Goal: Task Accomplishment & Management: Manage account settings

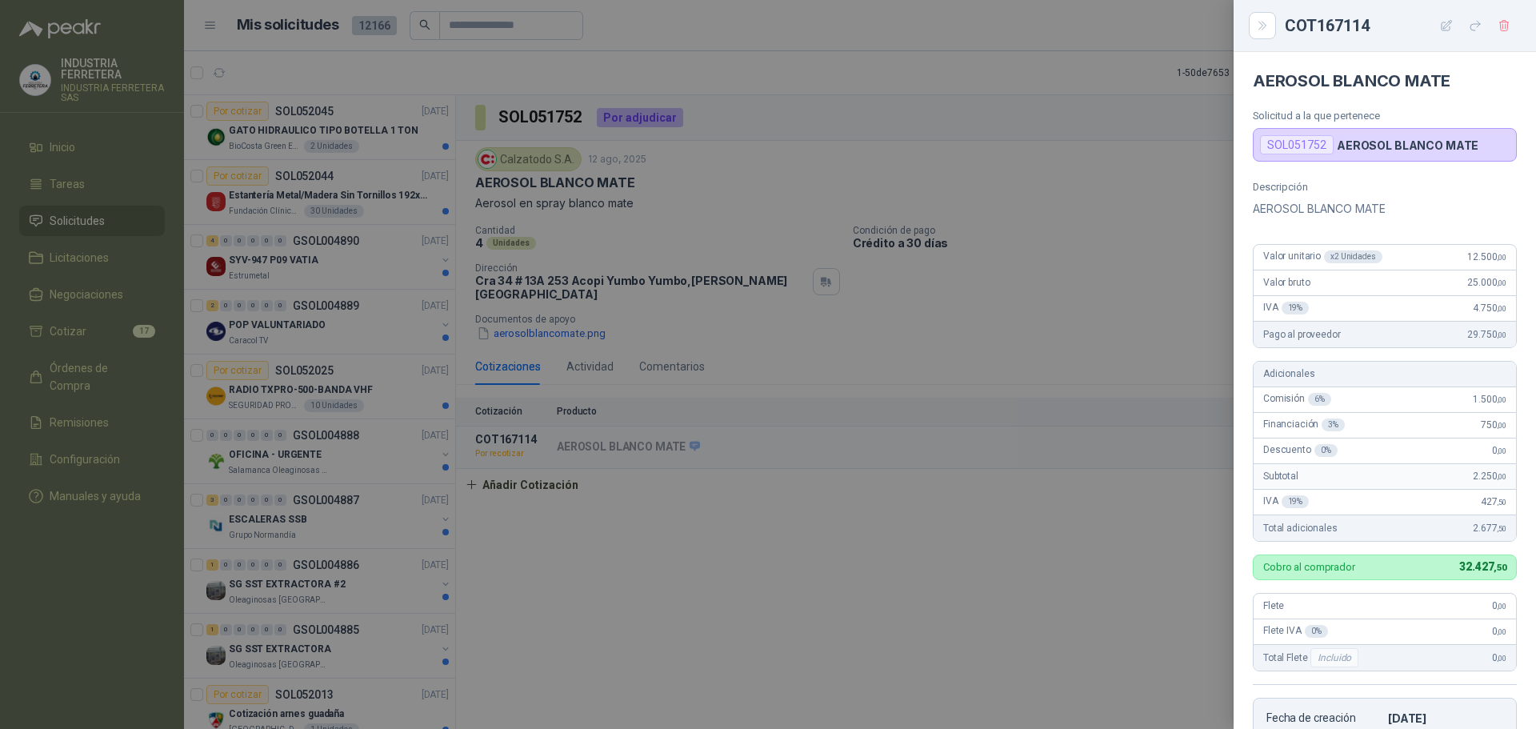
click at [1102, 571] on div at bounding box center [768, 364] width 1536 height 729
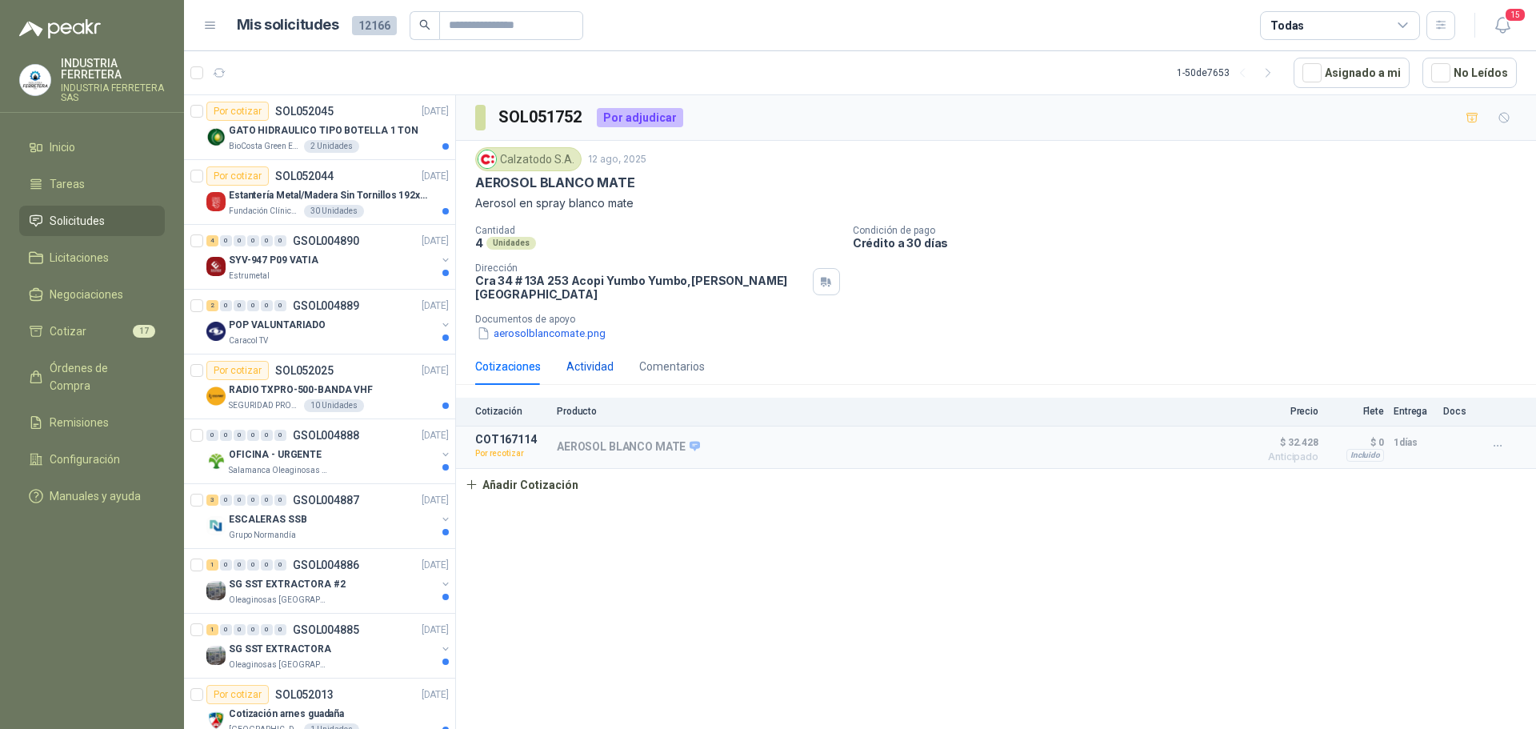
click at [597, 361] on div "Actividad" at bounding box center [590, 367] width 47 height 18
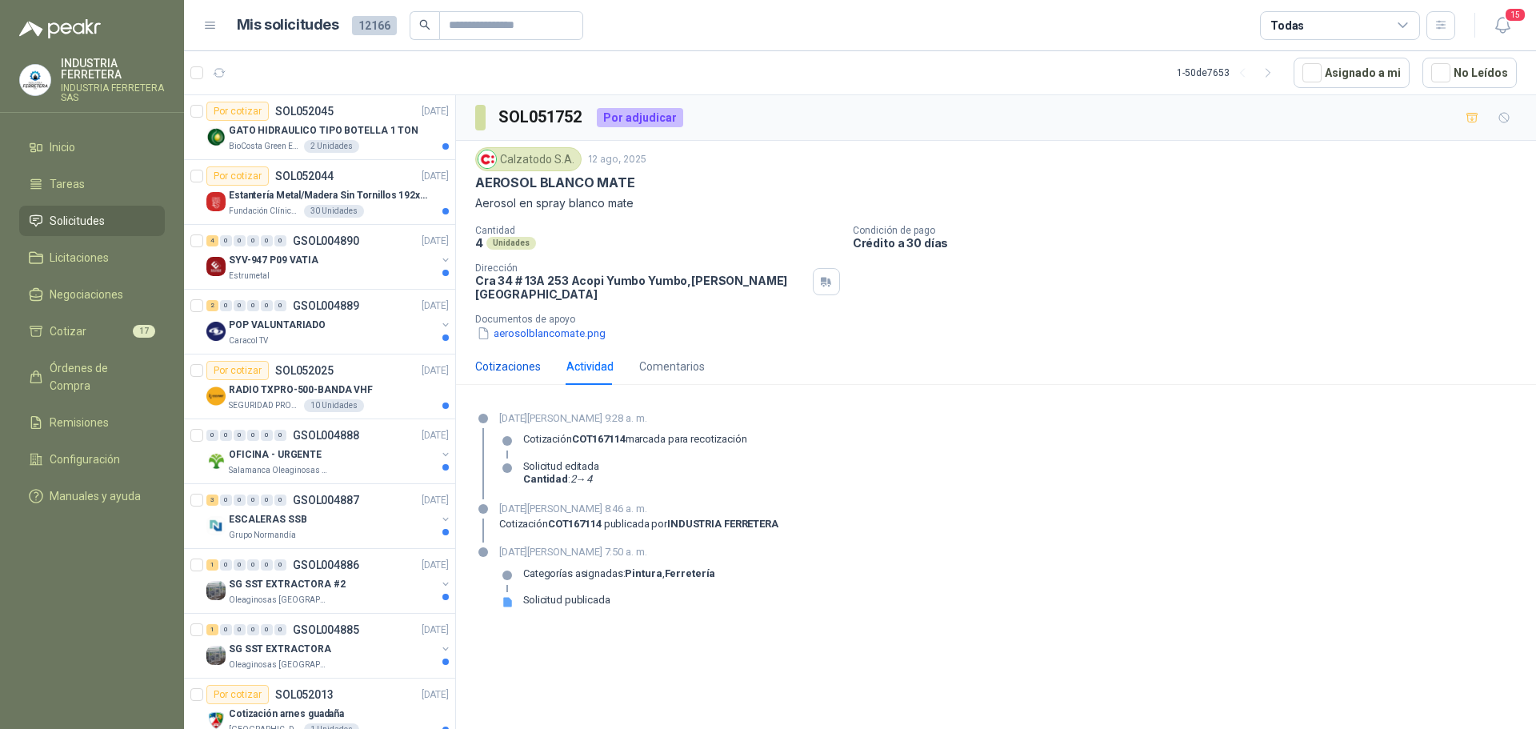
click at [523, 359] on div "Cotizaciones" at bounding box center [508, 367] width 66 height 18
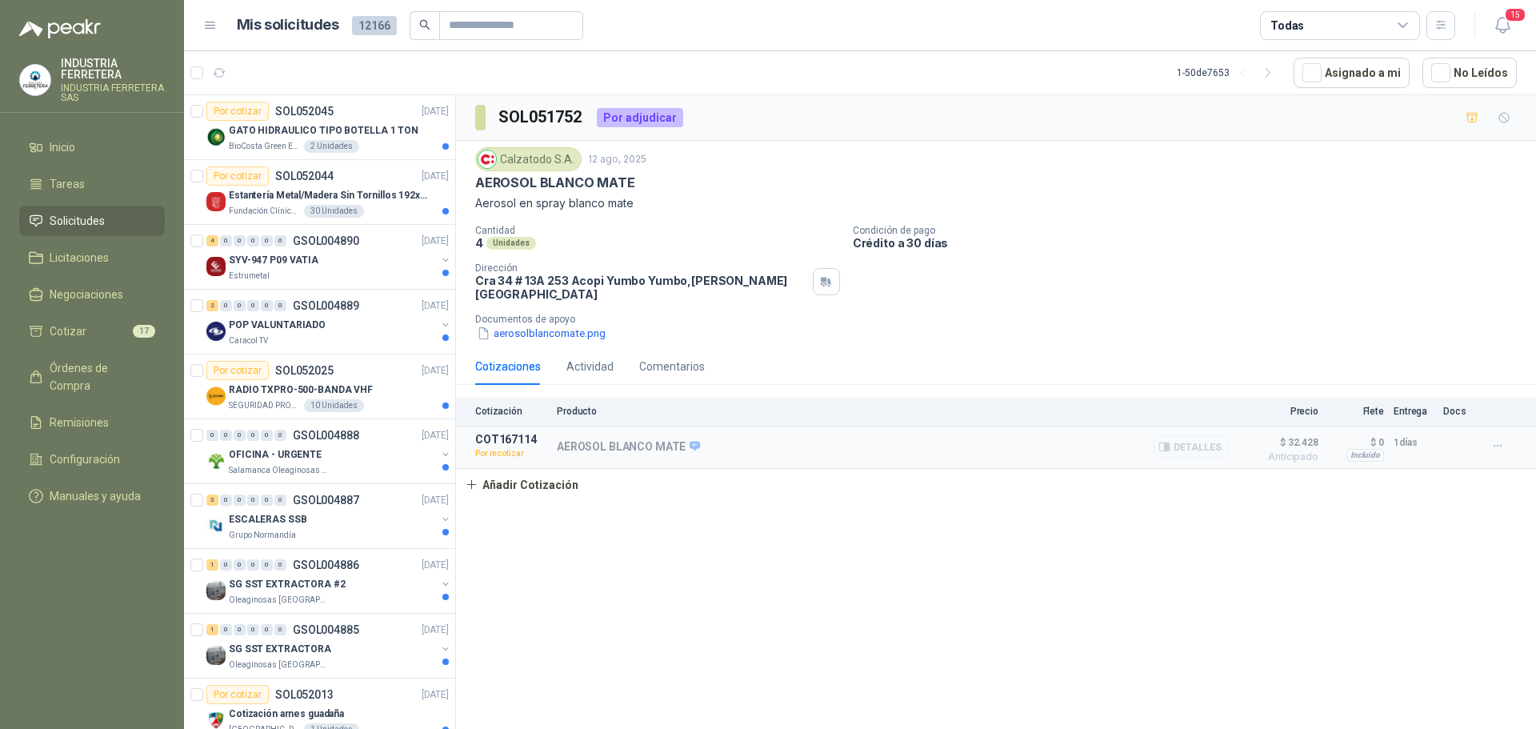
click at [1514, 434] on div at bounding box center [1501, 446] width 32 height 26
click at [1505, 433] on button "button" at bounding box center [1498, 446] width 26 height 26
click at [1330, 495] on div "SOL051752 Por adjudicar Calzatodo S.A. 12 ago, 2025 AEROSOL BLANCO MATE Aerosol…" at bounding box center [996, 414] width 1080 height 639
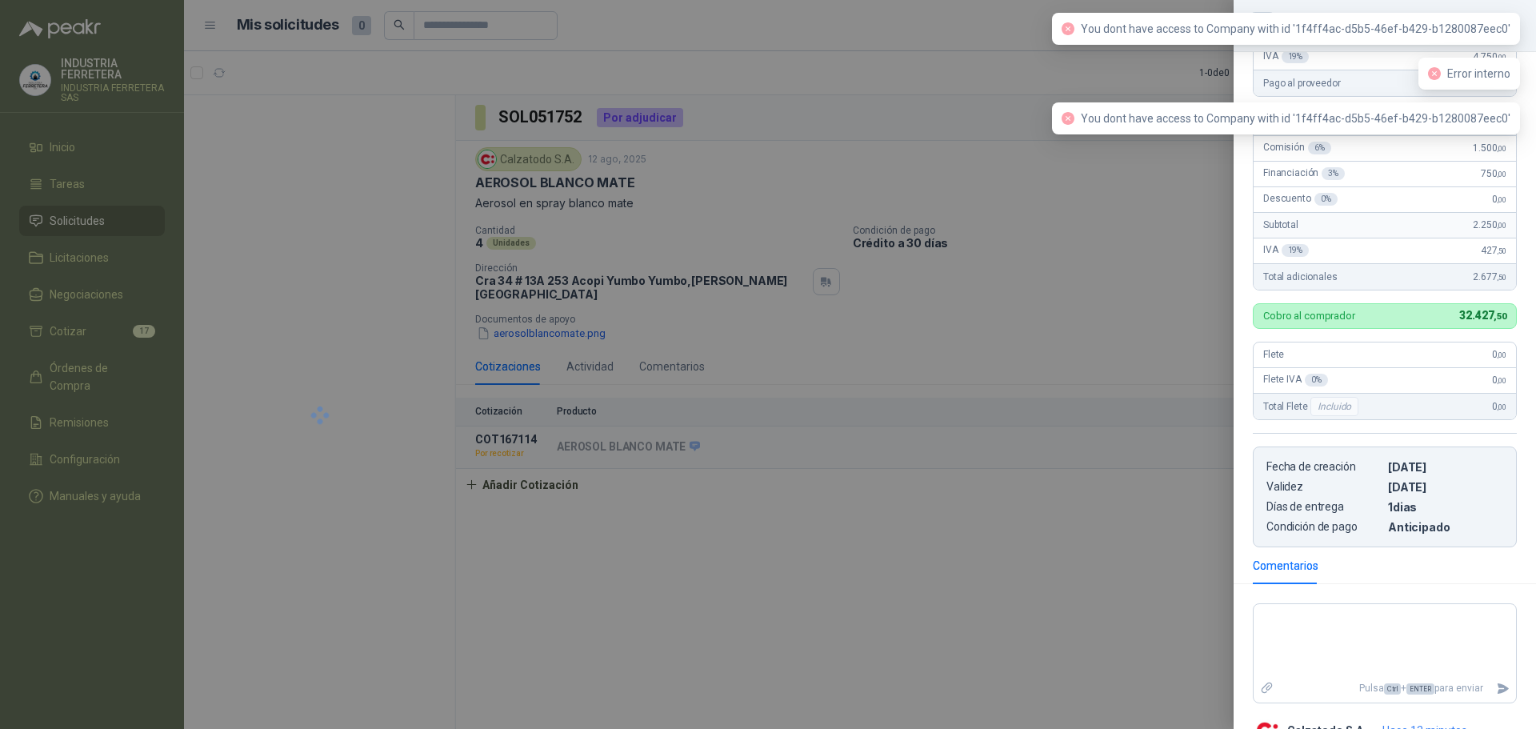
scroll to position [306, 0]
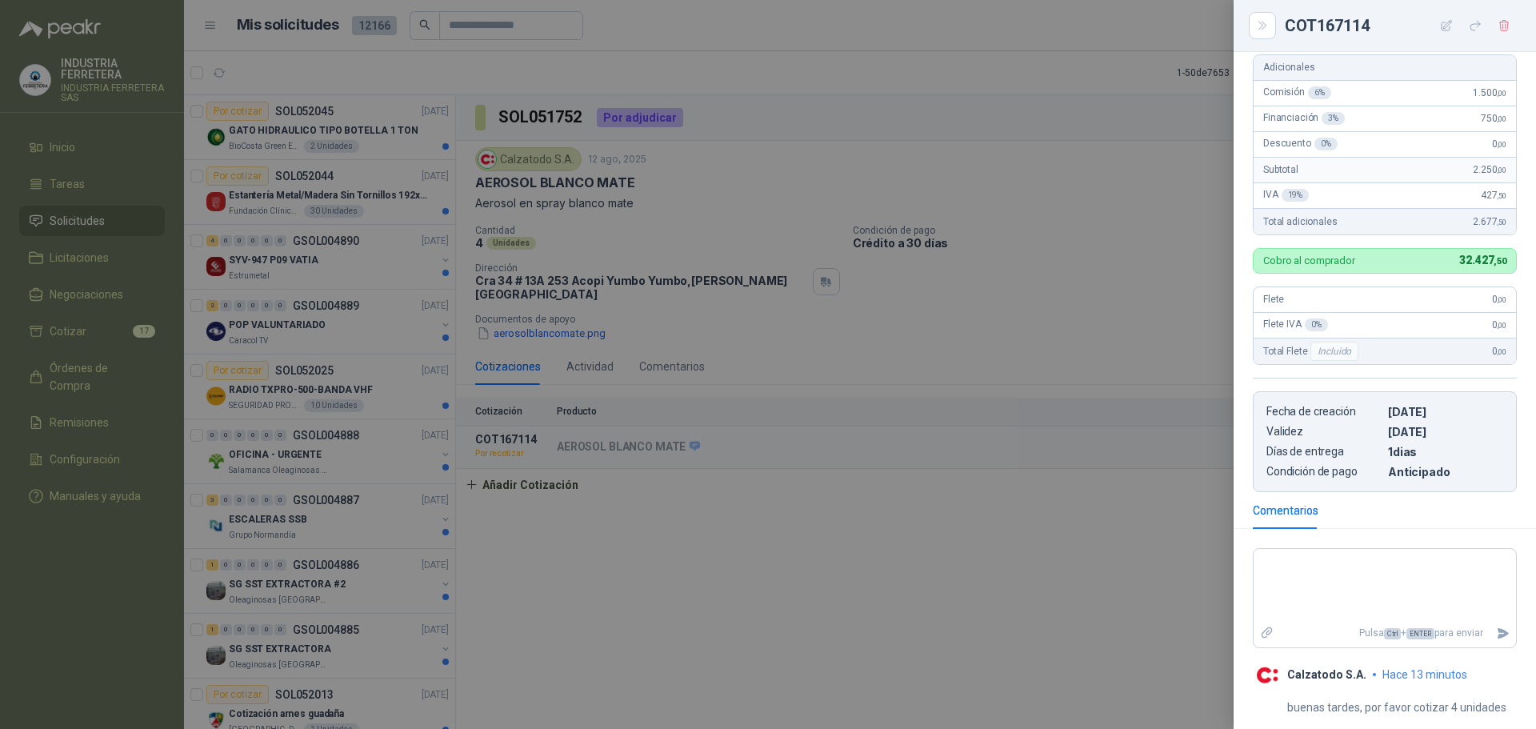
click at [1024, 440] on div at bounding box center [768, 364] width 1536 height 729
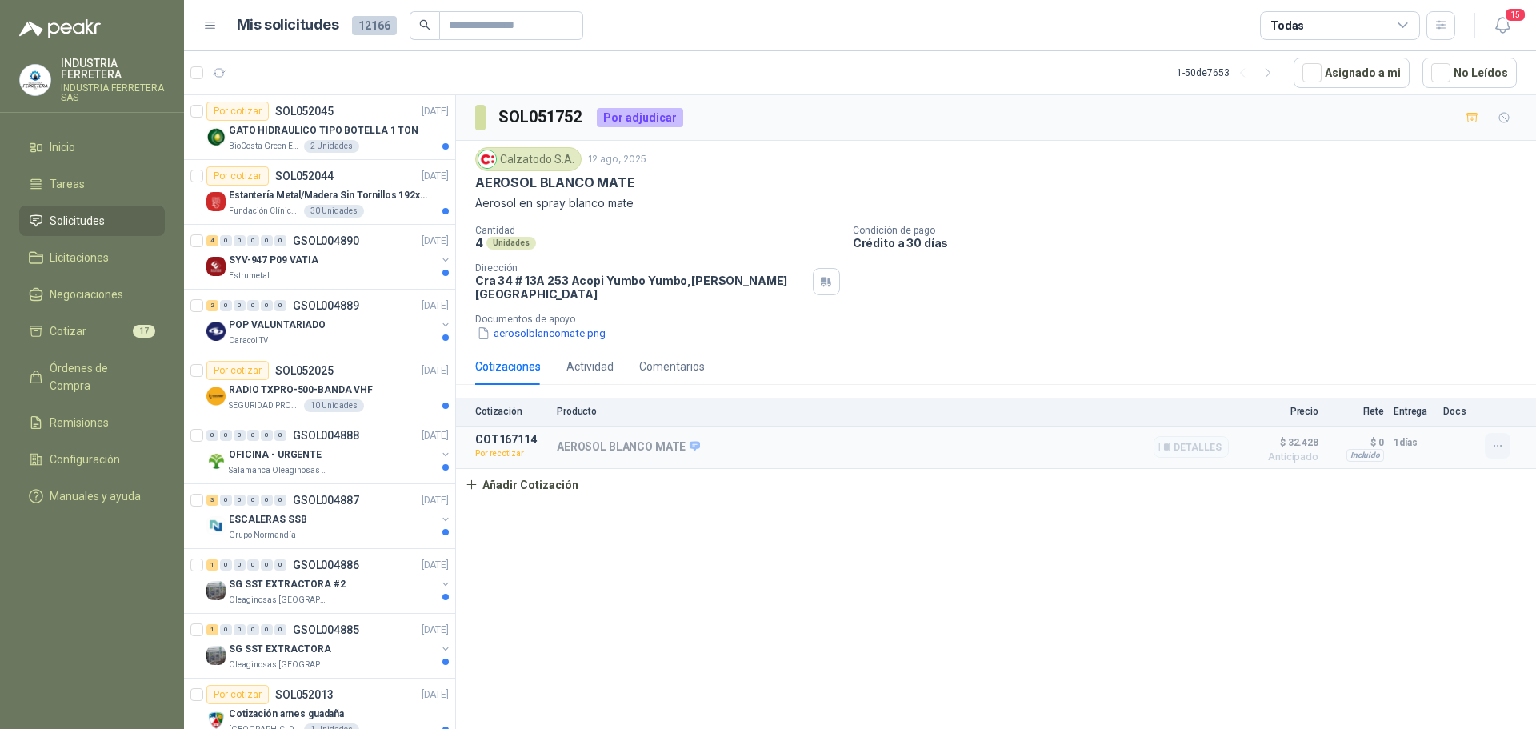
click at [1507, 434] on button "button" at bounding box center [1498, 446] width 26 height 26
click at [1494, 341] on button "Editar" at bounding box center [1466, 342] width 128 height 26
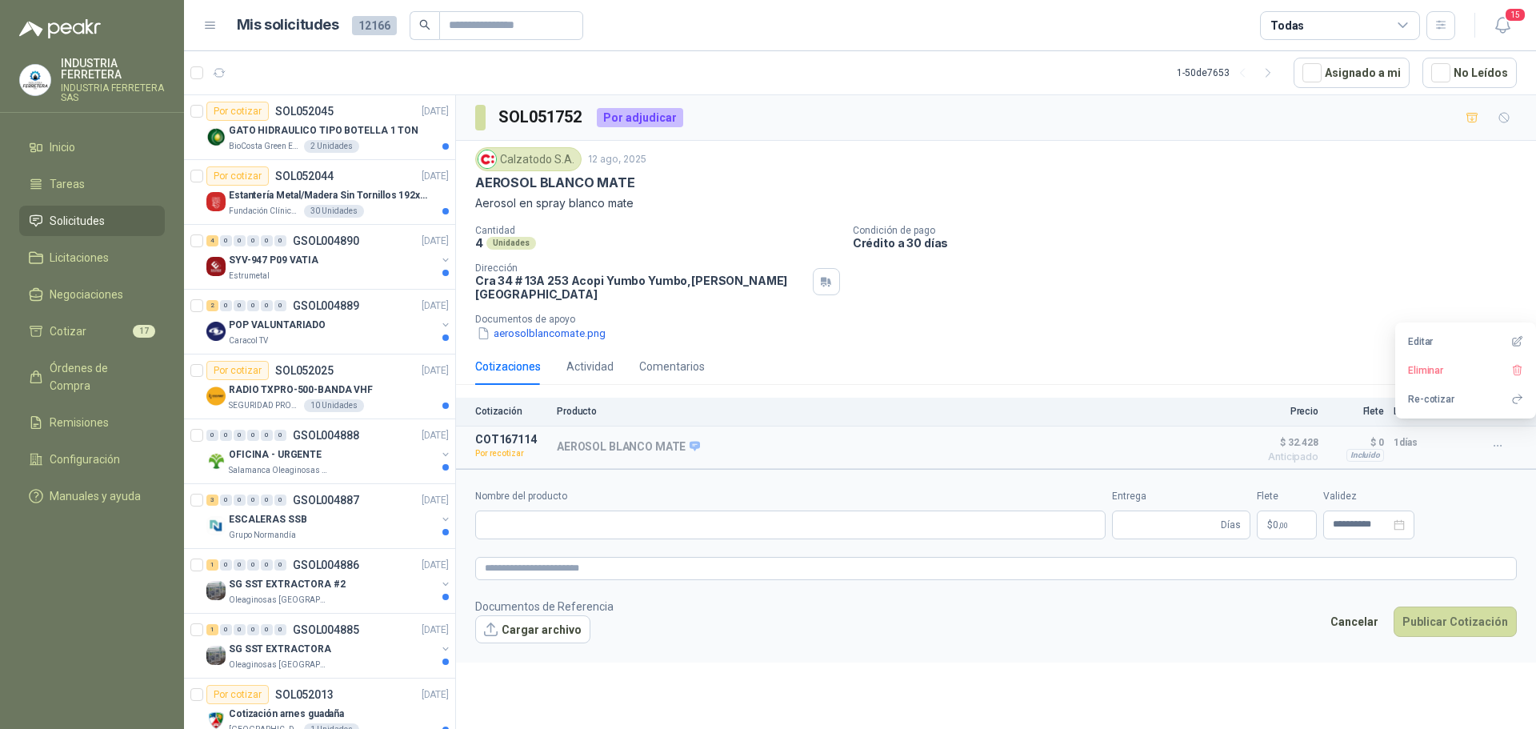
type input "**********"
type input "*"
type input "**********"
type textarea "**********"
click at [1351, 251] on div "Cantidad 4 Unidades Condición de pago Crédito a 30 días Dirección Cra 34 # 13A …" at bounding box center [996, 283] width 1042 height 117
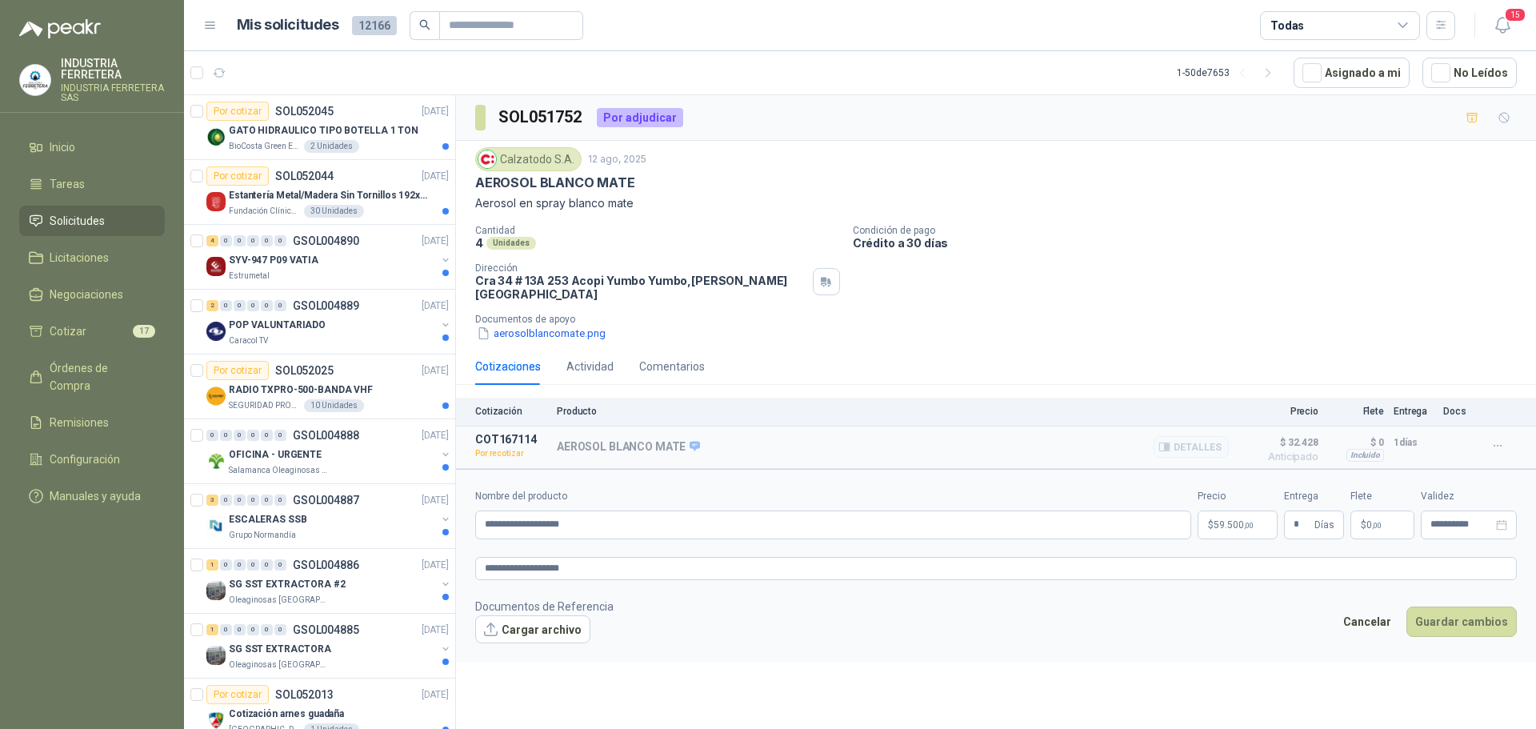
click at [1513, 443] on div at bounding box center [1501, 446] width 32 height 26
click at [1508, 435] on button "button" at bounding box center [1498, 446] width 26 height 26
click at [1490, 400] on button "Re-cotizar" at bounding box center [1466, 399] width 128 height 26
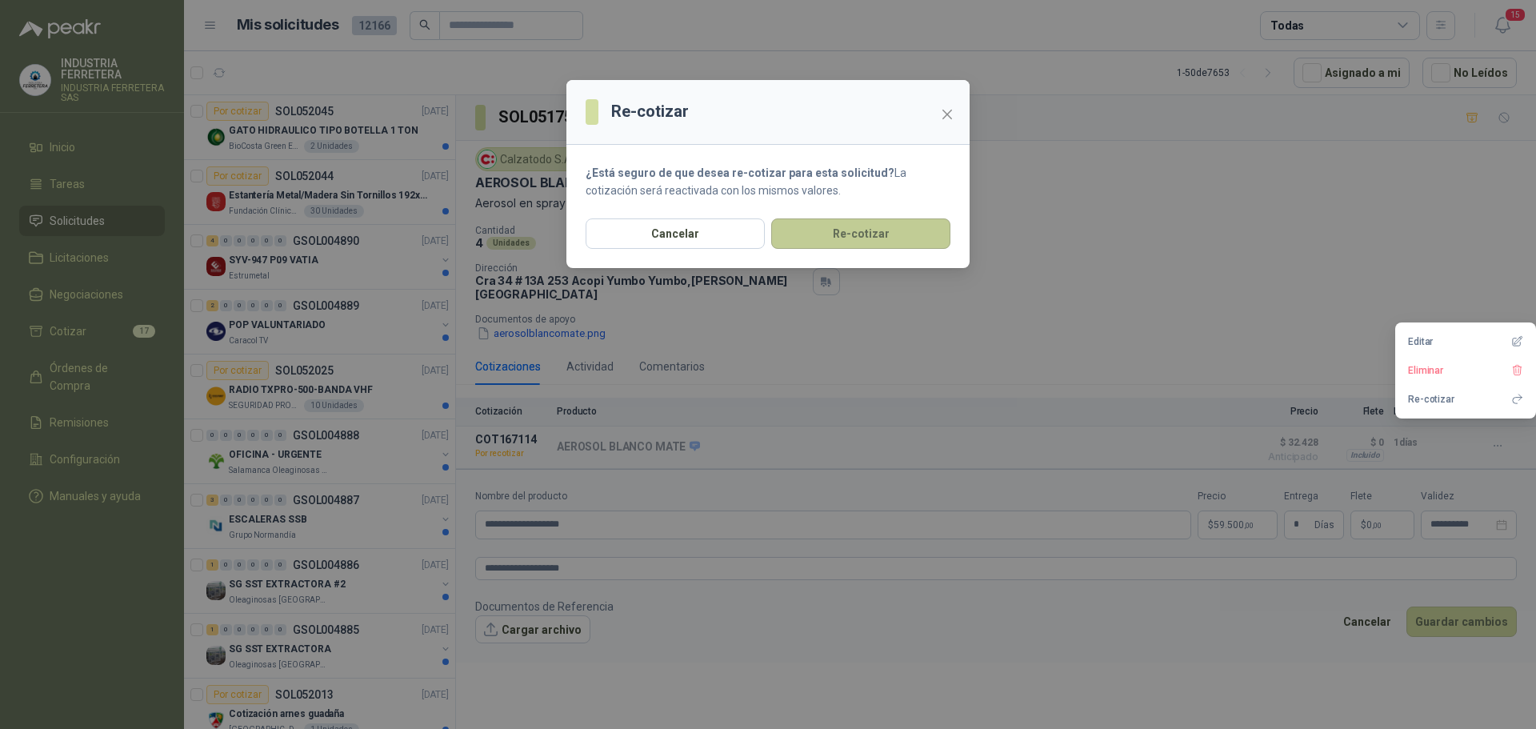
click at [847, 236] on button "Re-cotizar" at bounding box center [860, 233] width 179 height 30
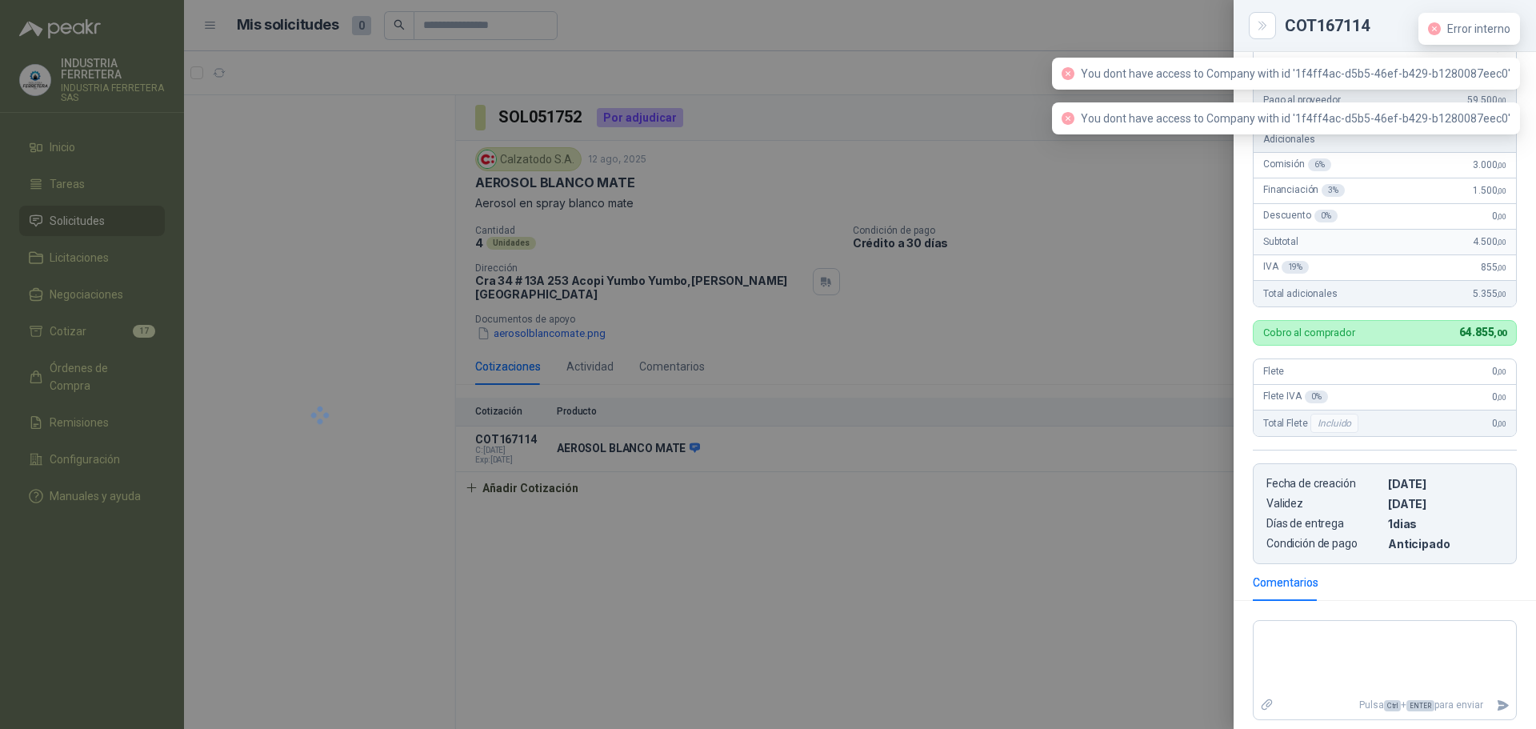
scroll to position [306, 0]
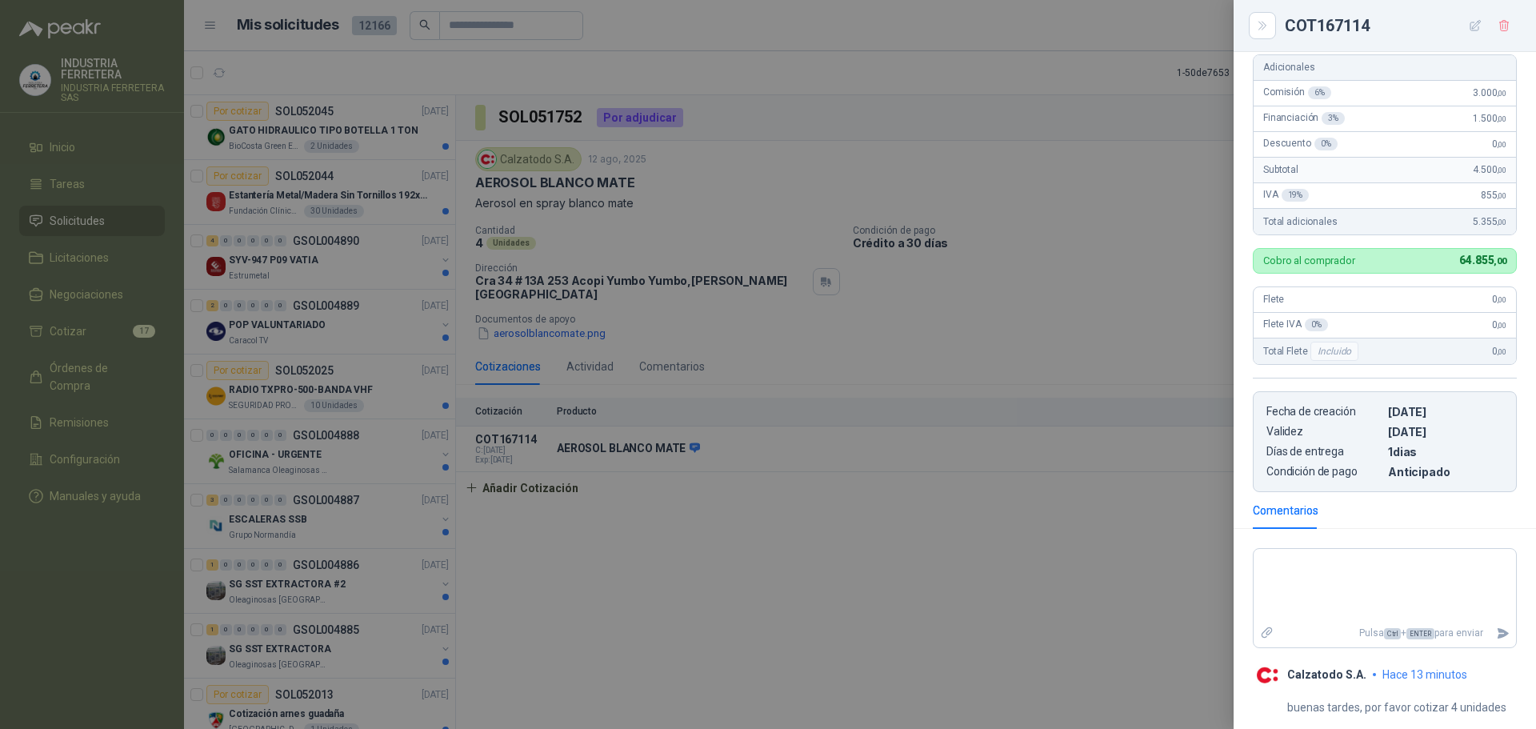
click at [1201, 350] on div at bounding box center [768, 364] width 1536 height 729
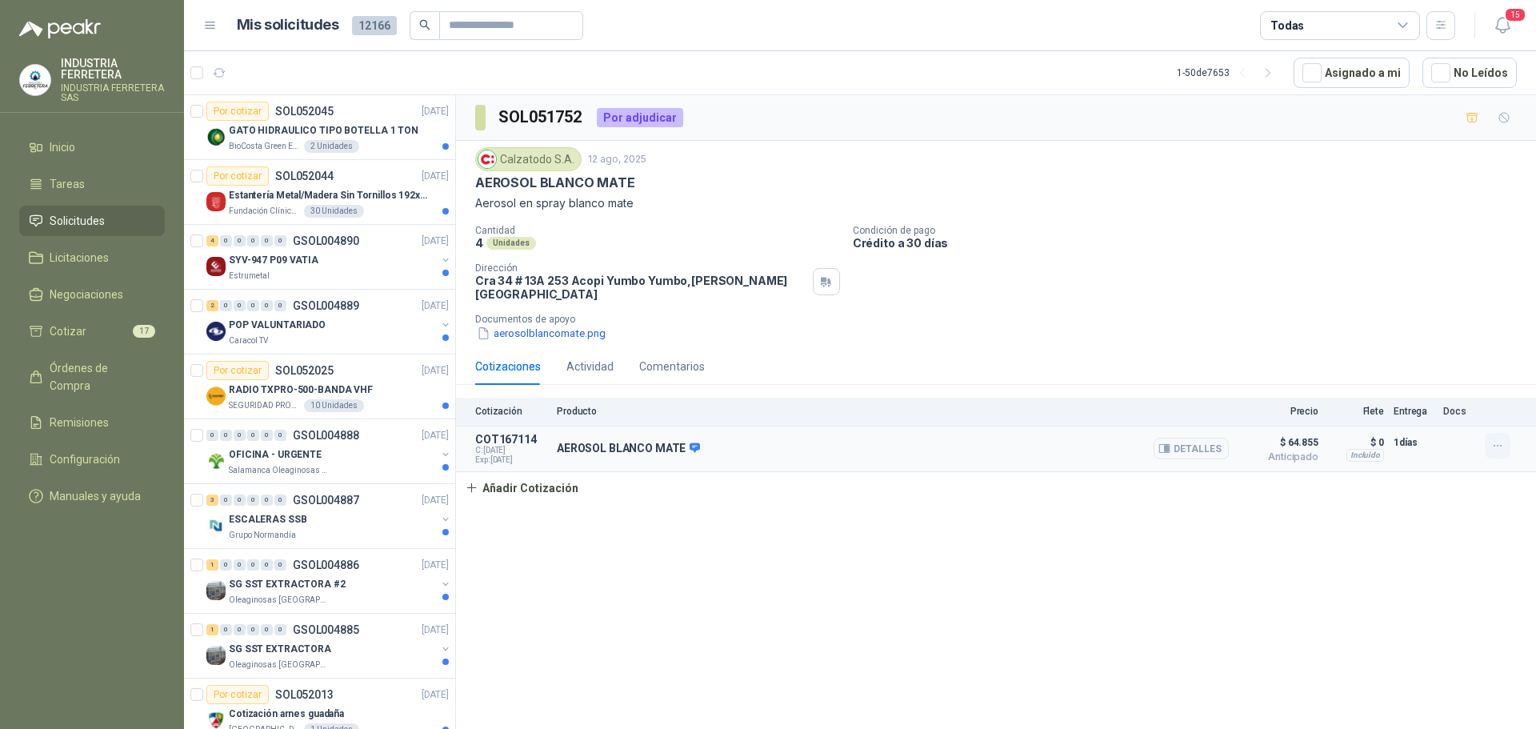
click at [1495, 439] on icon "button" at bounding box center [1499, 446] width 14 height 14
click at [1189, 441] on button "Detalles" at bounding box center [1191, 449] width 75 height 22
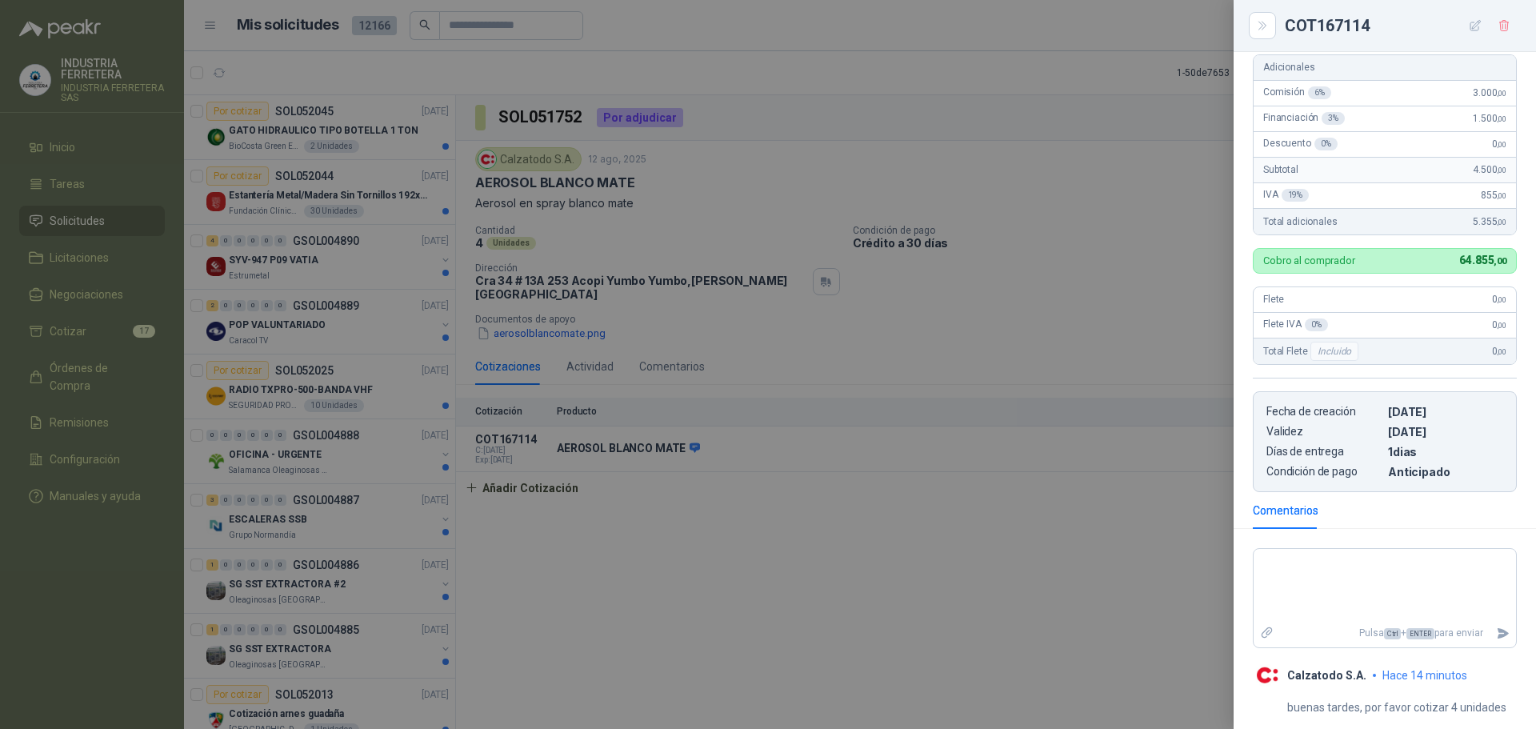
click at [979, 501] on div at bounding box center [768, 364] width 1536 height 729
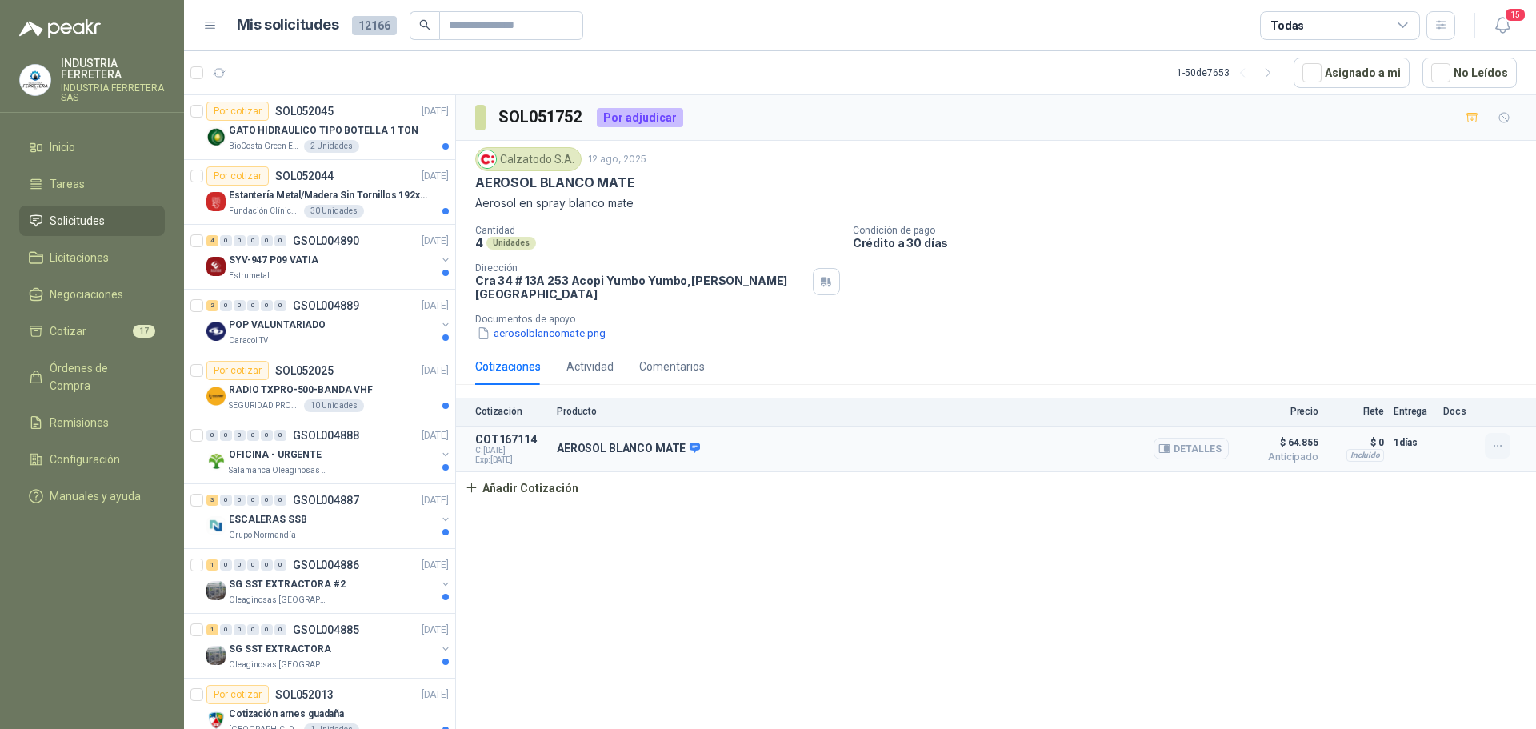
click at [1495, 439] on icon "button" at bounding box center [1499, 446] width 14 height 14
click at [1515, 354] on div "Editar Eliminar" at bounding box center [1466, 384] width 141 height 67
click at [1511, 365] on button "Editar" at bounding box center [1466, 371] width 128 height 26
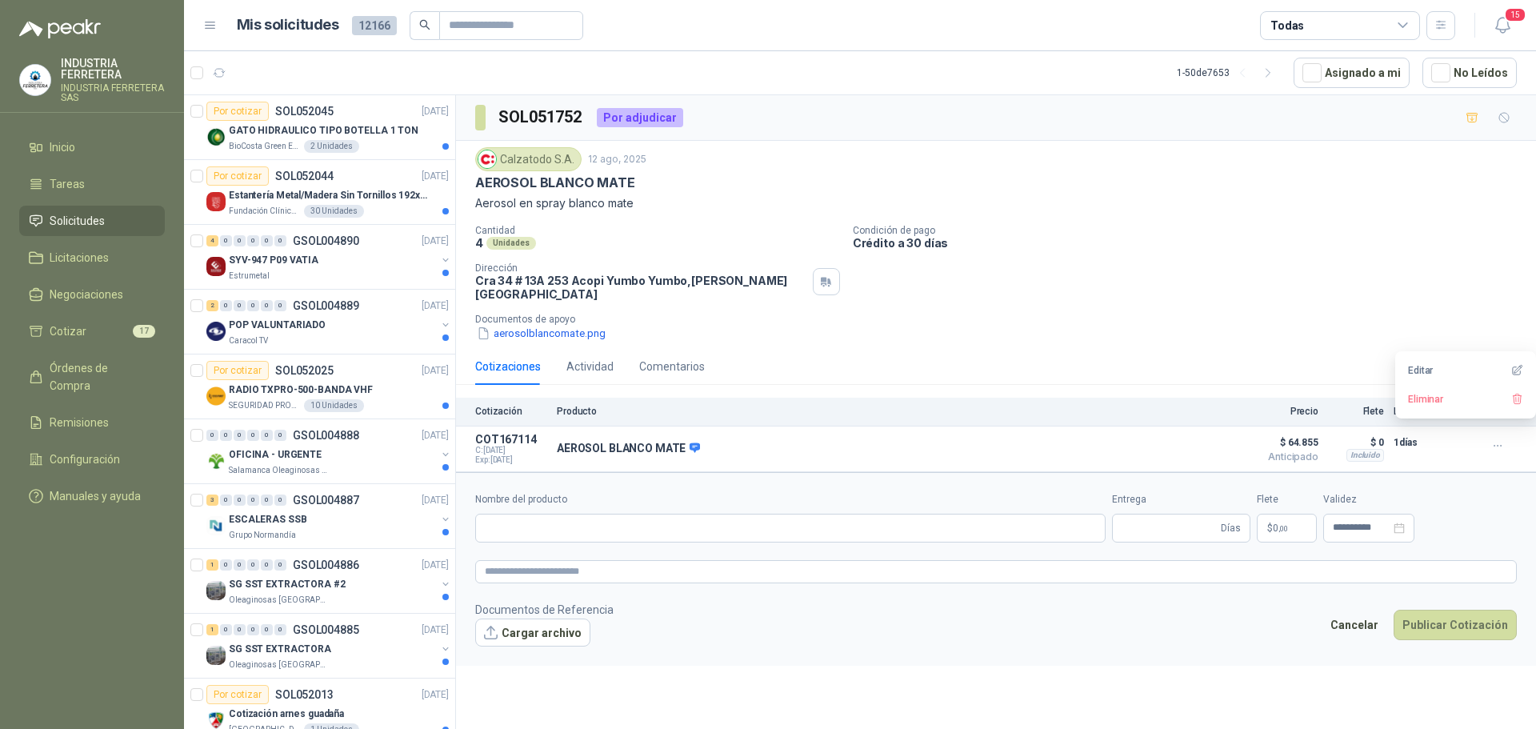
type input "**********"
type input "*"
type textarea "**********"
click at [1505, 439] on button "button" at bounding box center [1498, 446] width 26 height 26
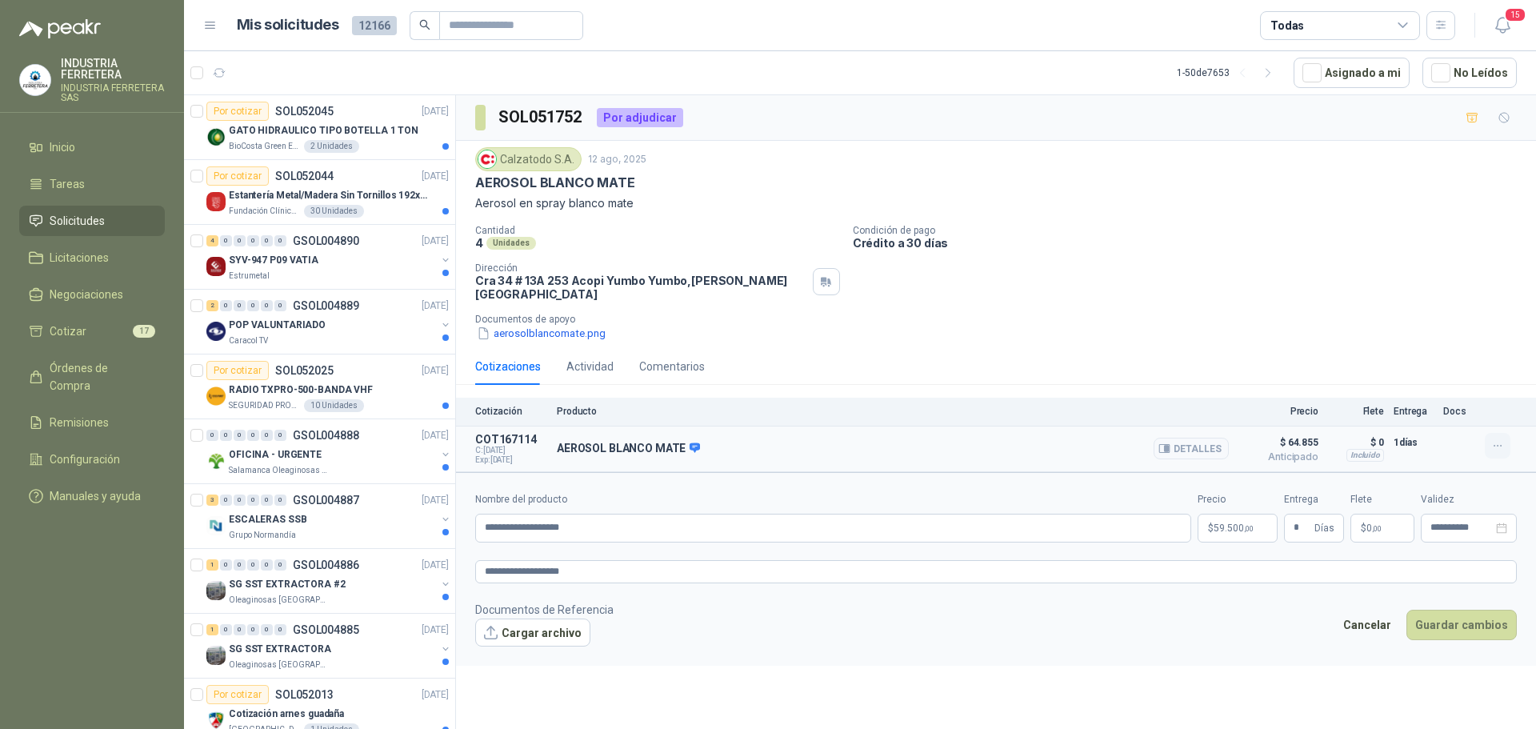
click at [1504, 439] on icon "button" at bounding box center [1499, 446] width 14 height 14
click at [598, 358] on div "Actividad" at bounding box center [590, 367] width 47 height 18
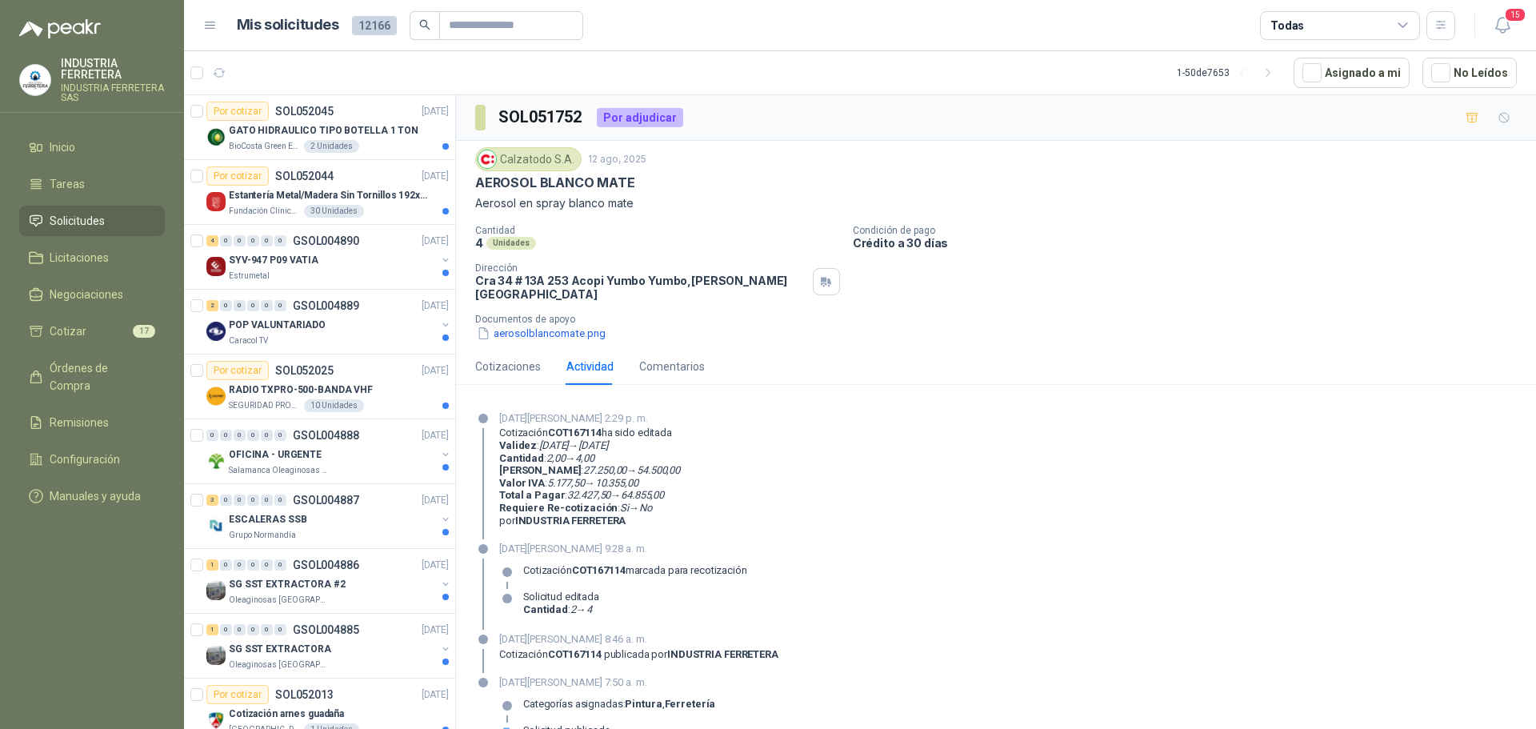
scroll to position [20, 0]
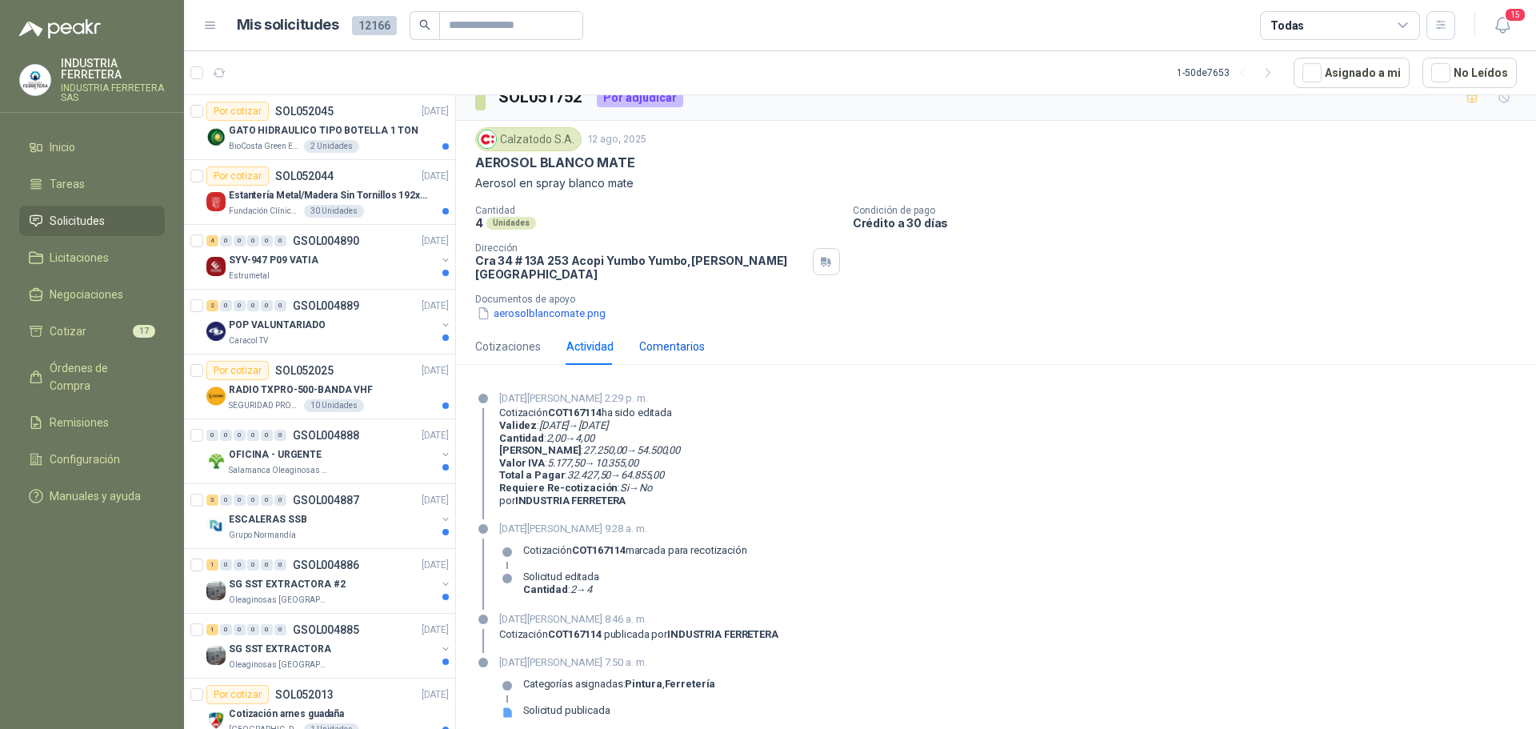
click at [644, 339] on div "Comentarios" at bounding box center [672, 347] width 66 height 18
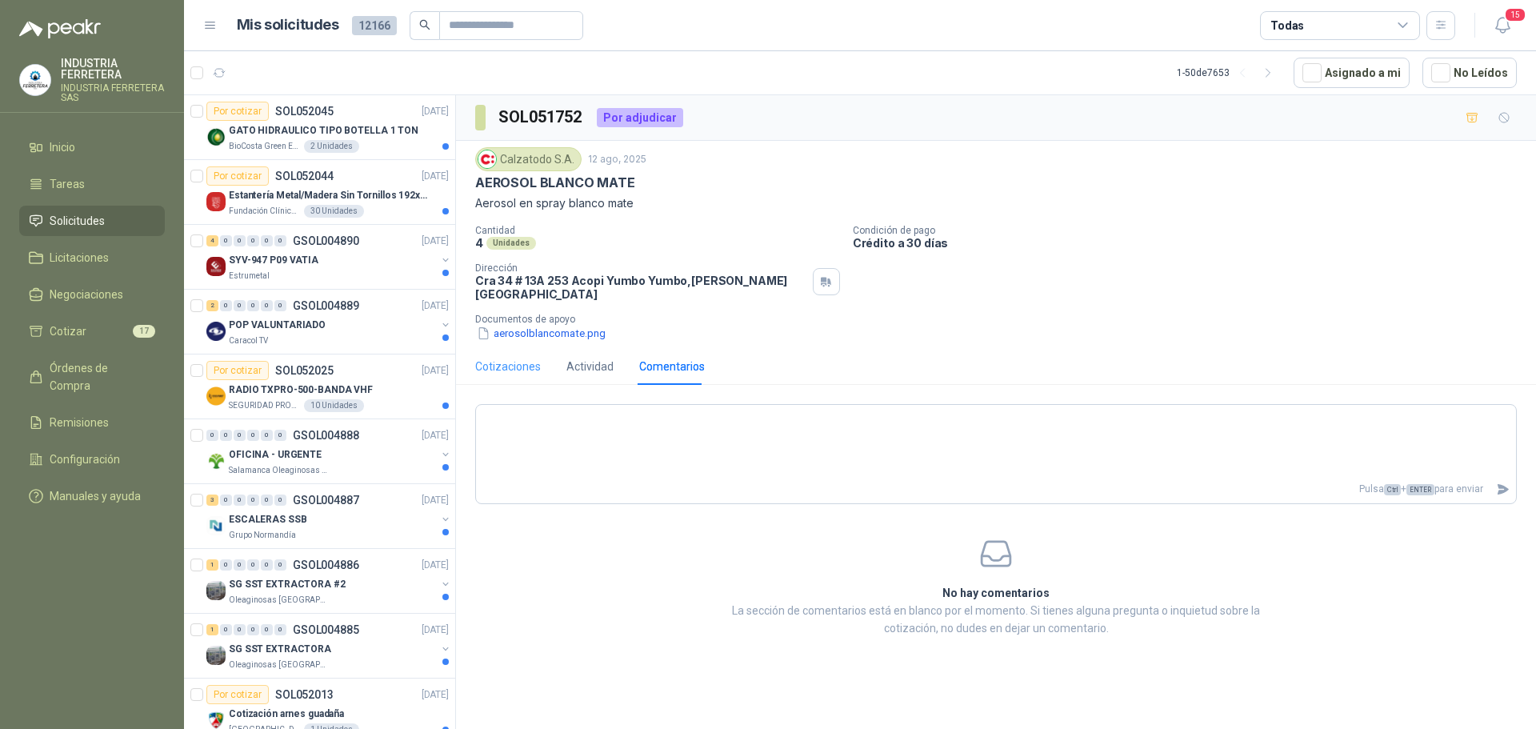
click at [507, 348] on div "Cotizaciones" at bounding box center [508, 366] width 66 height 37
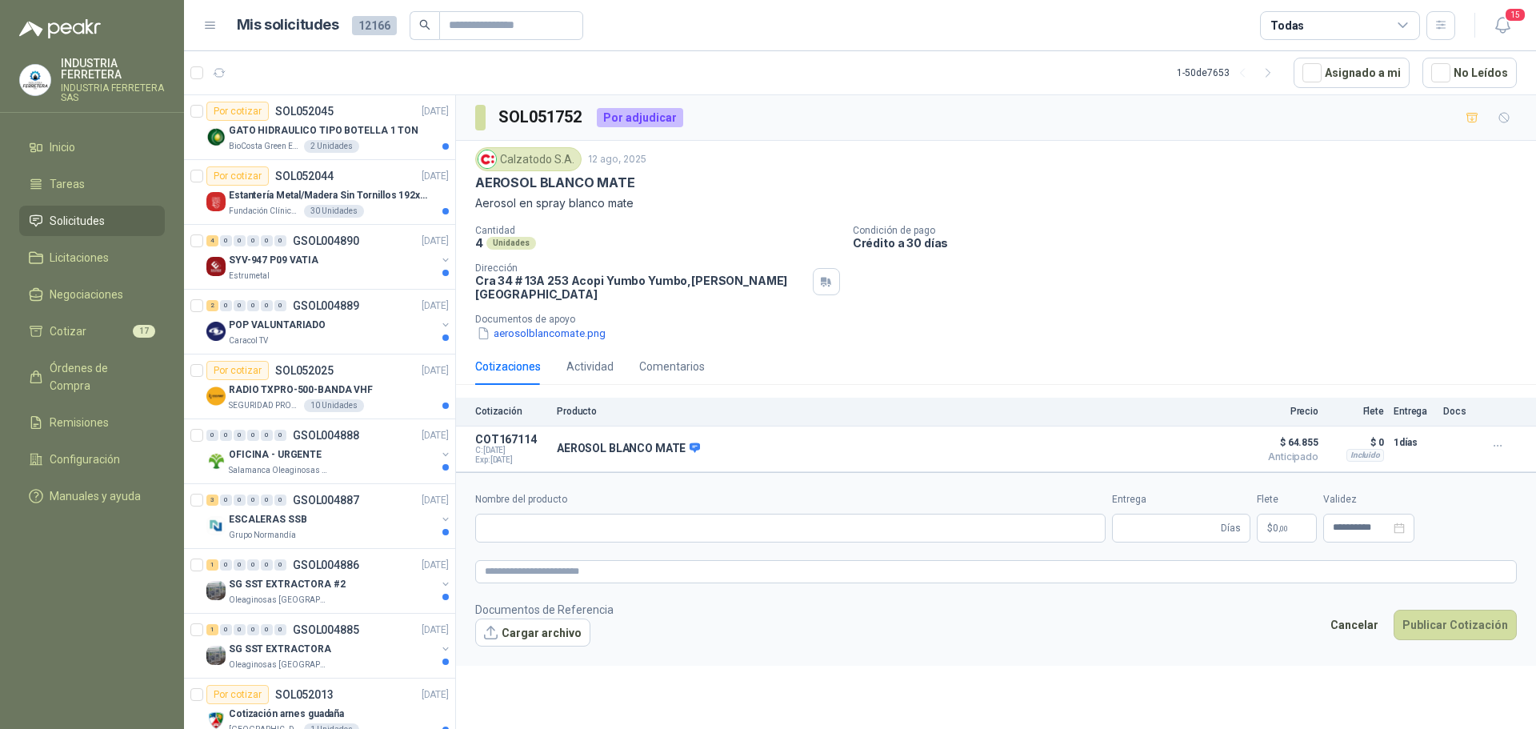
type input "**********"
type input "*"
type textarea "**********"
click at [1207, 439] on button "Detalles" at bounding box center [1191, 449] width 75 height 22
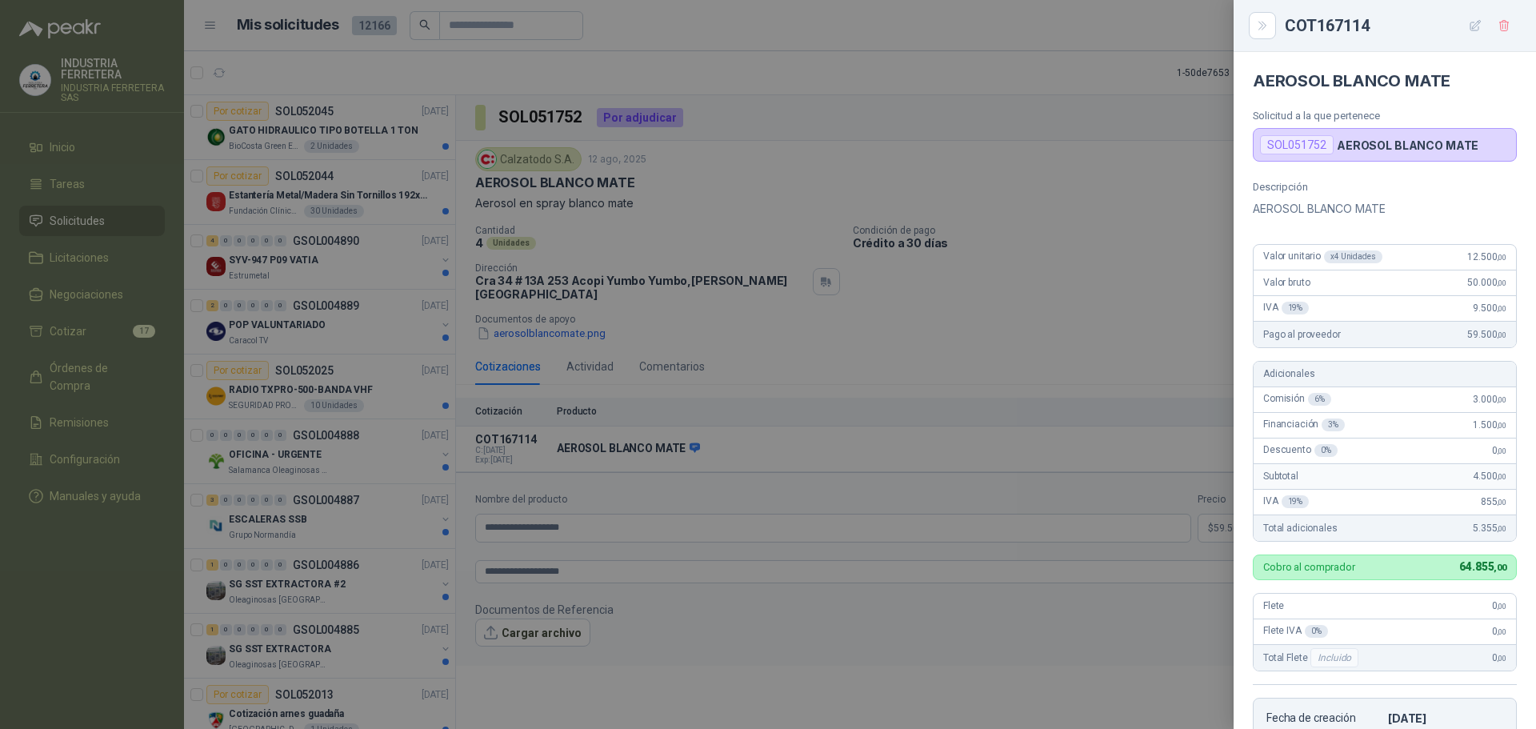
click at [1069, 368] on div at bounding box center [768, 364] width 1536 height 729
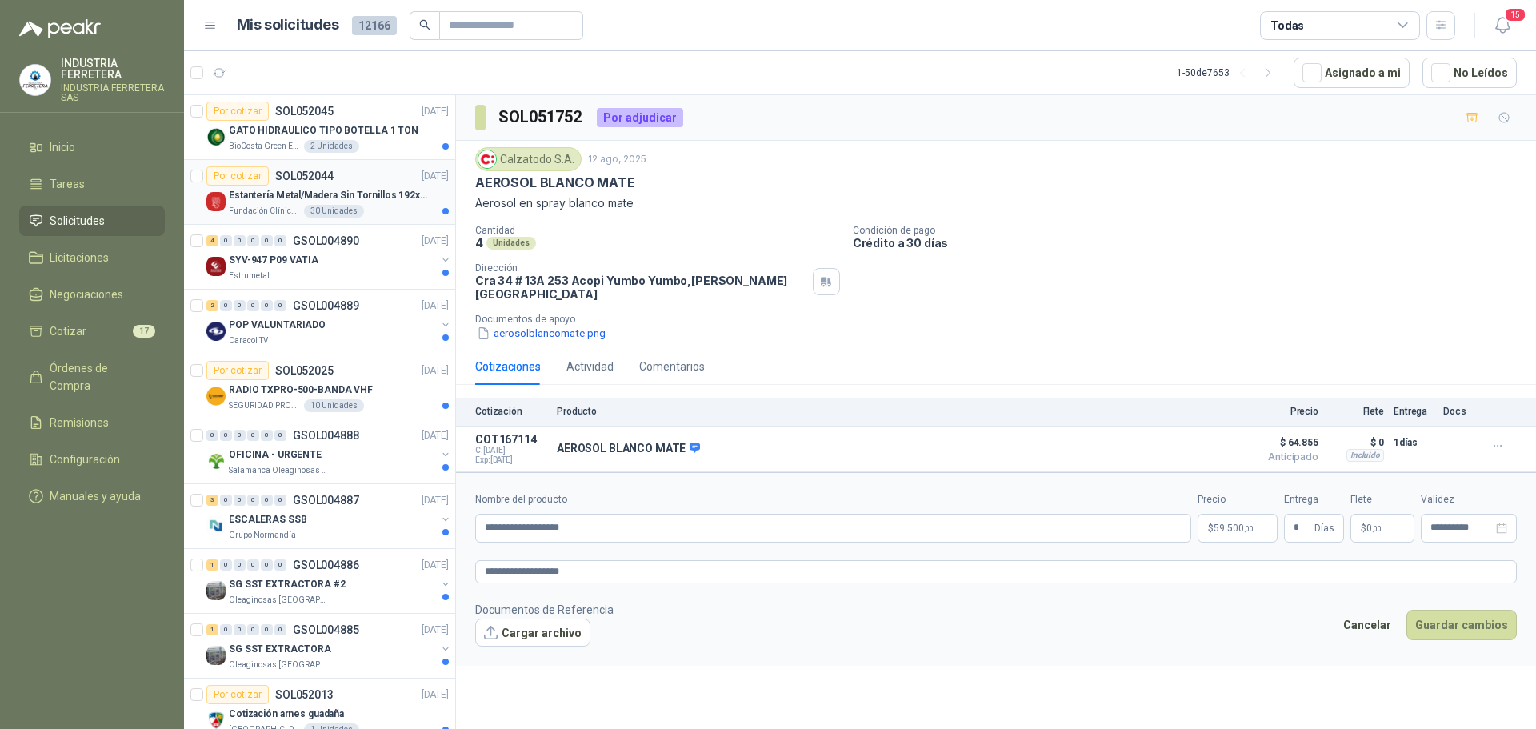
click at [333, 196] on p "Estantería Metal/Madera Sin Tornillos 192x100x50 cm 5 Niveles Gris" at bounding box center [328, 195] width 199 height 15
